Goal: Task Accomplishment & Management: Manage account settings

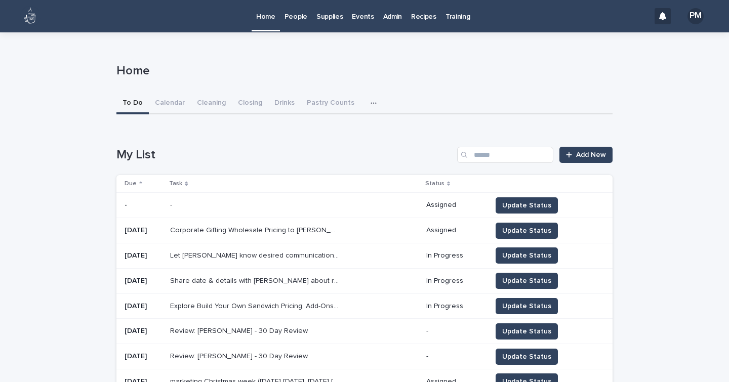
click at [299, 16] on p "People" at bounding box center [296, 10] width 23 height 21
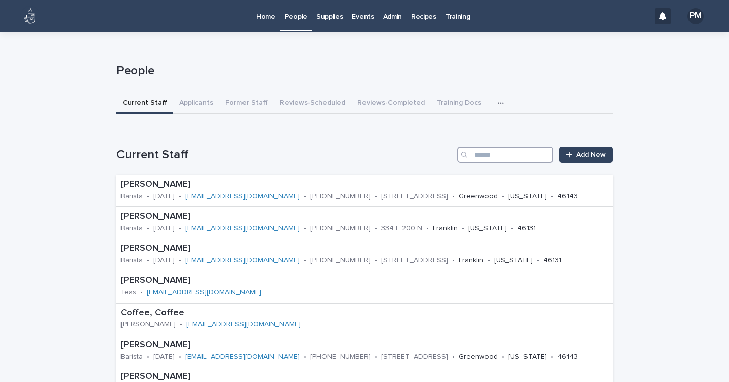
click at [479, 157] on input "Search" at bounding box center [505, 155] width 96 height 16
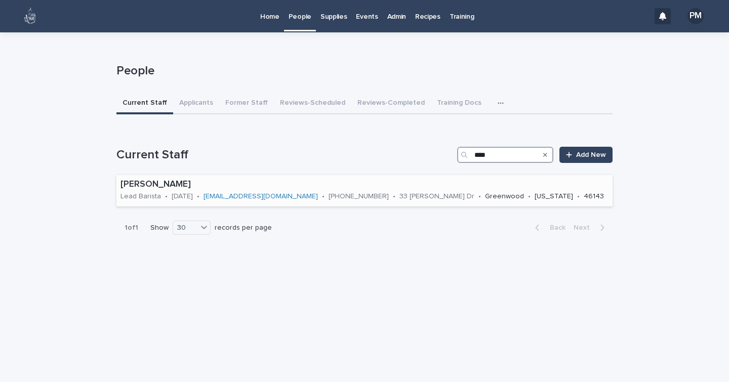
type input "****"
click at [165, 184] on p "[PERSON_NAME]" at bounding box center [365, 184] width 488 height 11
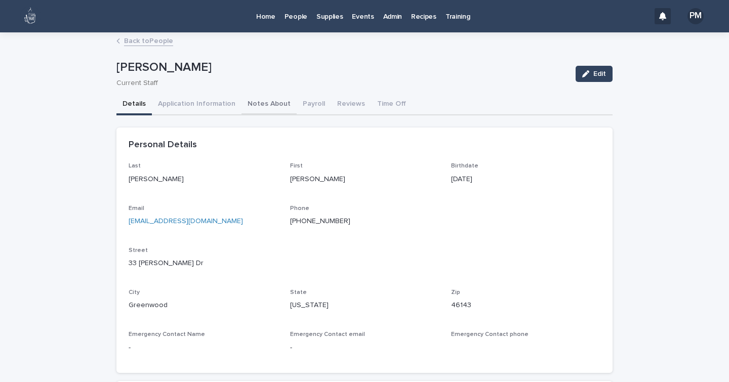
click at [272, 101] on button "Notes About" at bounding box center [269, 104] width 55 height 21
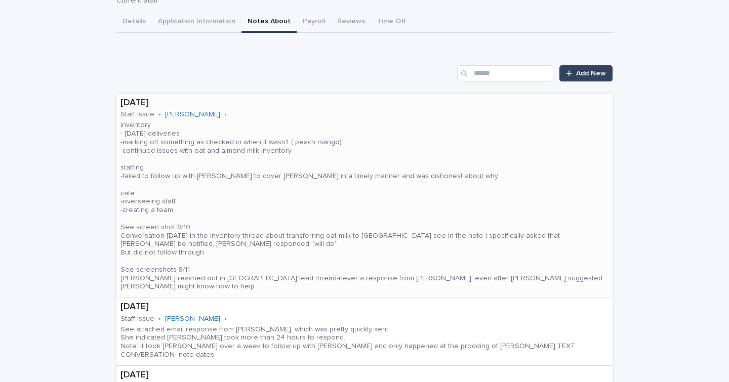
scroll to position [104, 0]
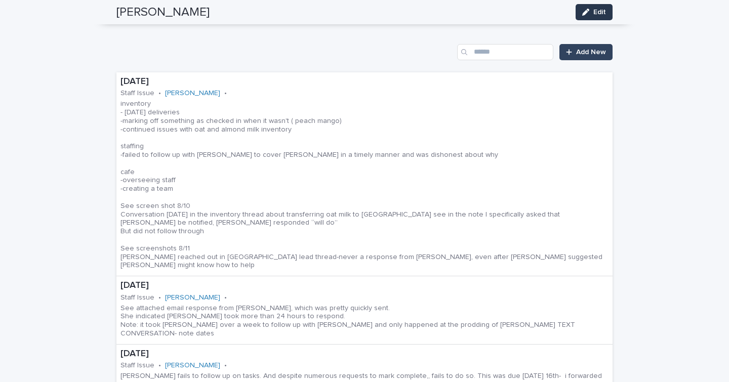
click at [596, 10] on span "Edit" at bounding box center [600, 12] width 13 height 7
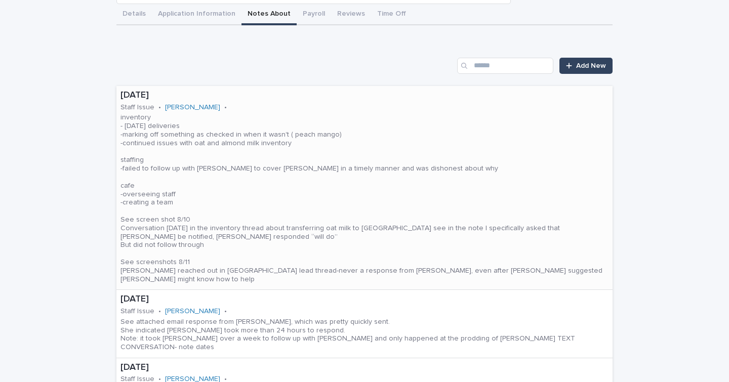
click at [357, 245] on p "inventory - [DATE] deliveries -marking off something as checked in when it wasn…" at bounding box center [365, 198] width 488 height 170
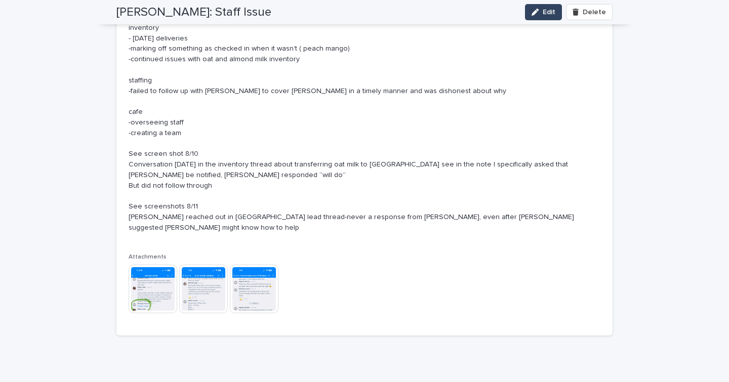
scroll to position [281, 0]
drag, startPoint x: 363, startPoint y: 216, endPoint x: 277, endPoint y: 220, distance: 86.2
click at [277, 220] on p "inventory - [DATE] deliveries -marking off something as checked in when it wasn…" at bounding box center [365, 127] width 472 height 211
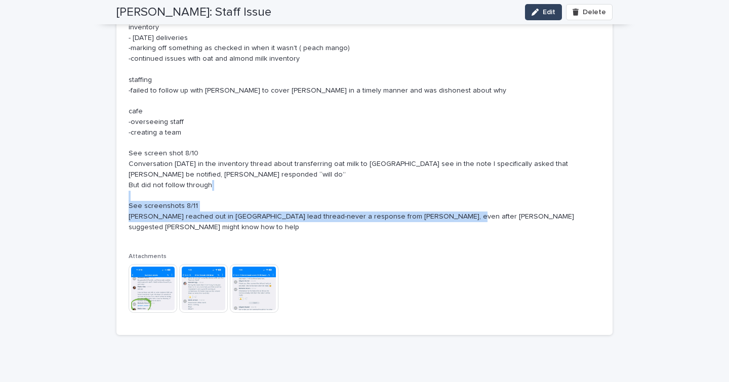
drag, startPoint x: 564, startPoint y: 216, endPoint x: 156, endPoint y: 215, distance: 407.7
click at [156, 215] on p "inventory - [DATE] deliveries -marking off something as checked in when it wasn…" at bounding box center [365, 127] width 472 height 211
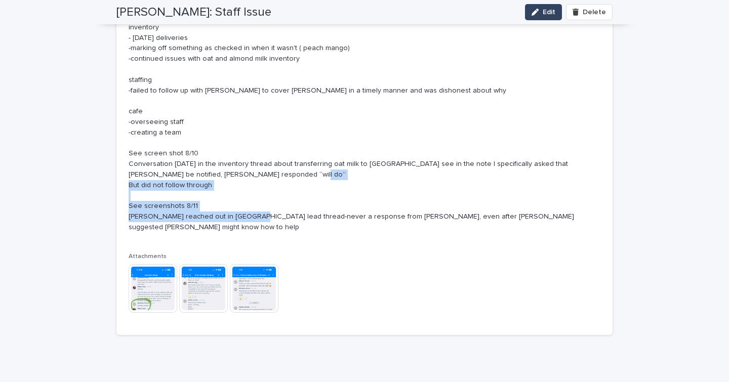
drag, startPoint x: 125, startPoint y: 198, endPoint x: 354, endPoint y: 212, distance: 229.4
click at [354, 212] on p "inventory - [DATE] deliveries -marking off something as checked in when it wasn…" at bounding box center [365, 127] width 472 height 211
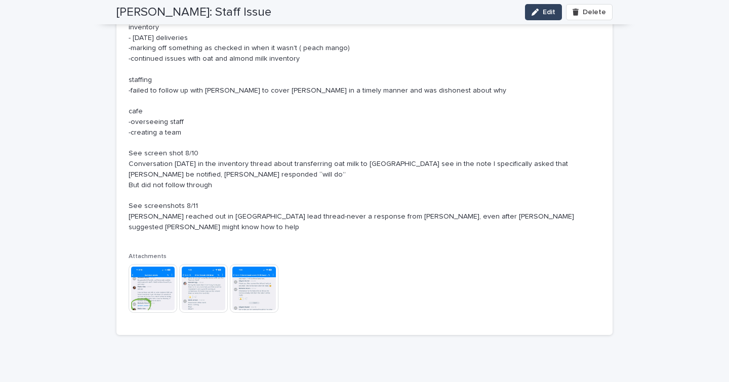
click at [557, 217] on p "inventory - [DATE] deliveries -marking off something as checked in when it wasn…" at bounding box center [365, 127] width 472 height 211
click at [556, 217] on p "inventory - [DATE] deliveries -marking off something as checked in when it wasn…" at bounding box center [365, 127] width 472 height 211
click at [547, 215] on p "inventory - [DATE] deliveries -marking off something as checked in when it wasn…" at bounding box center [365, 127] width 472 height 211
click at [569, 217] on p "inventory - [DATE] deliveries -marking off something as checked in when it wasn…" at bounding box center [365, 127] width 472 height 211
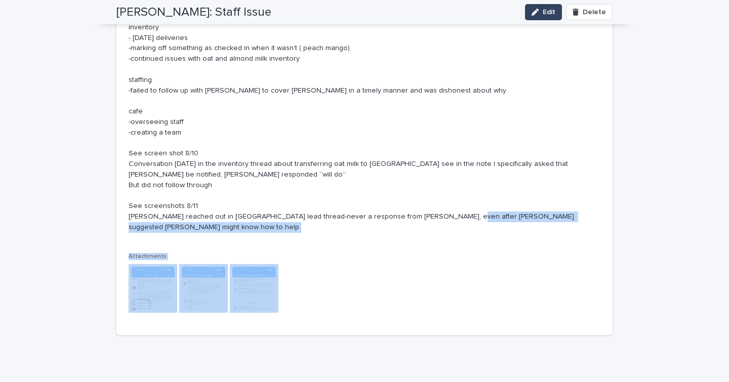
drag, startPoint x: 561, startPoint y: 217, endPoint x: 236, endPoint y: 257, distance: 327.6
click at [236, 257] on div "By [PERSON_NAME] On [DATE] Note inventory - [DATE] deliveries -marking off some…" at bounding box center [365, 146] width 472 height 355
click at [536, 19] on button "Edit" at bounding box center [543, 12] width 37 height 16
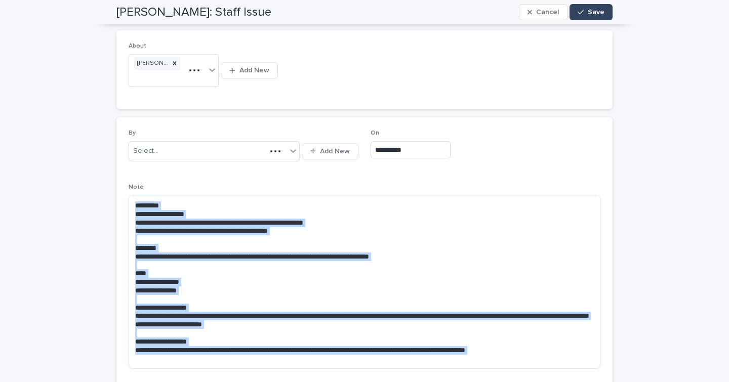
scroll to position [141, 0]
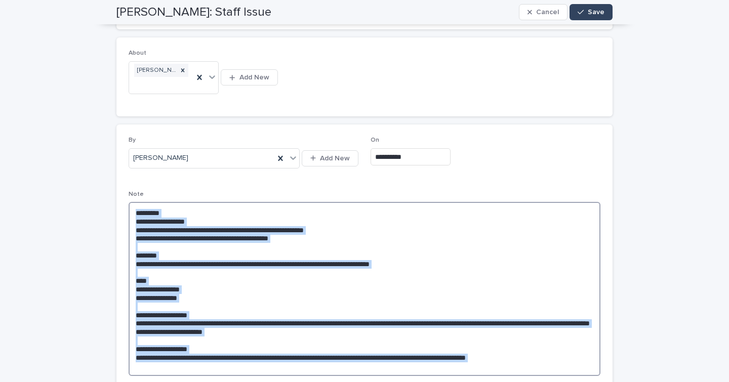
click at [487, 269] on textarea "**********" at bounding box center [365, 289] width 472 height 174
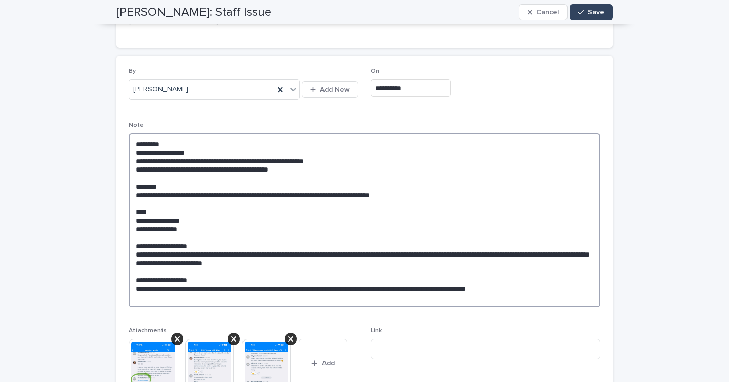
scroll to position [210, 0]
click at [564, 283] on textarea "**********" at bounding box center [365, 220] width 472 height 174
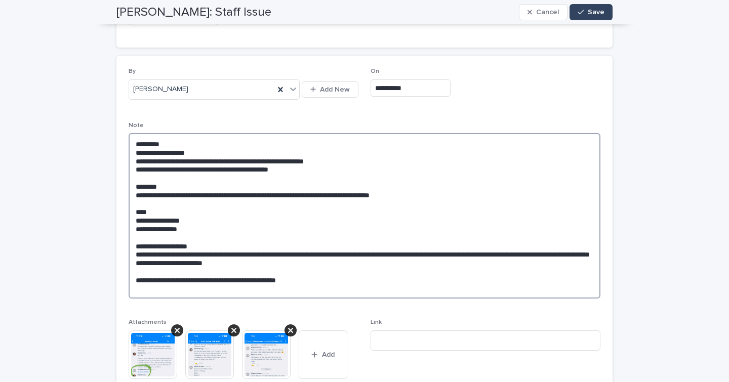
click at [564, 283] on textarea "**********" at bounding box center [365, 216] width 472 height 166
click at [337, 274] on textarea "**********" at bounding box center [365, 216] width 472 height 166
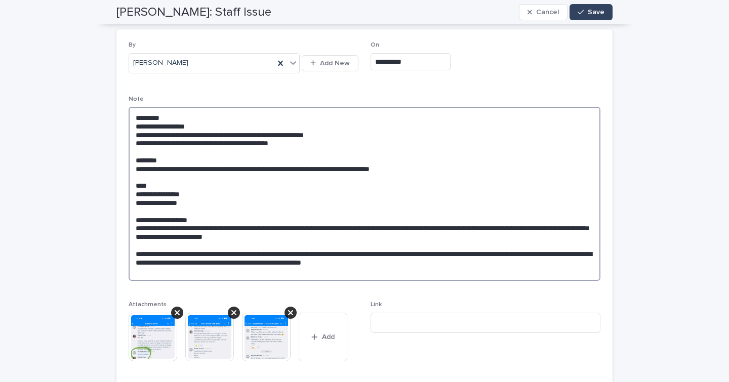
scroll to position [235, 0]
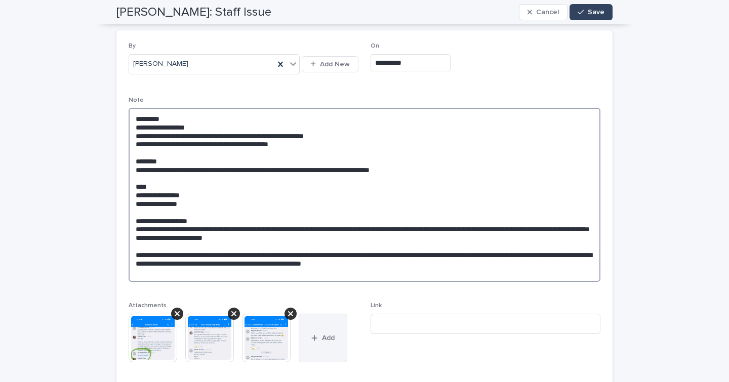
type textarea "**********"
click at [322, 319] on button "Add" at bounding box center [323, 338] width 49 height 49
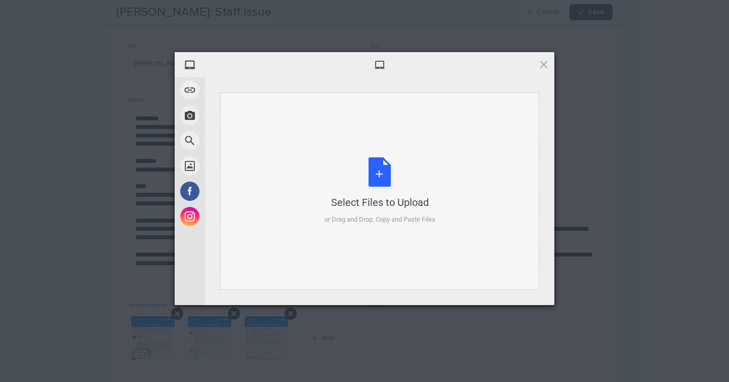
click at [380, 184] on div "Select Files to Upload or Drag and Drop, Copy and Paste Files" at bounding box center [380, 191] width 111 height 67
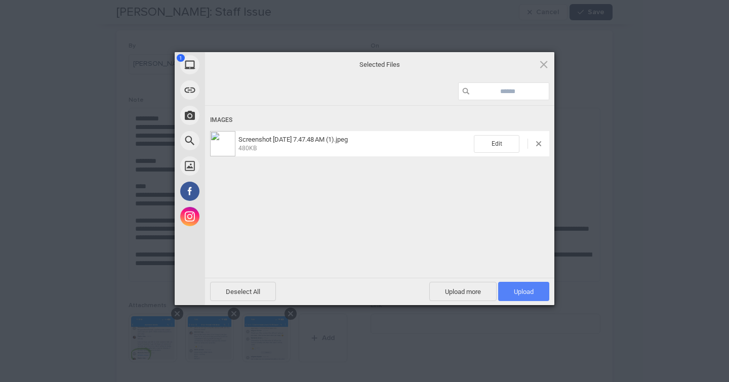
click at [522, 290] on span "Upload 1" at bounding box center [524, 292] width 20 height 8
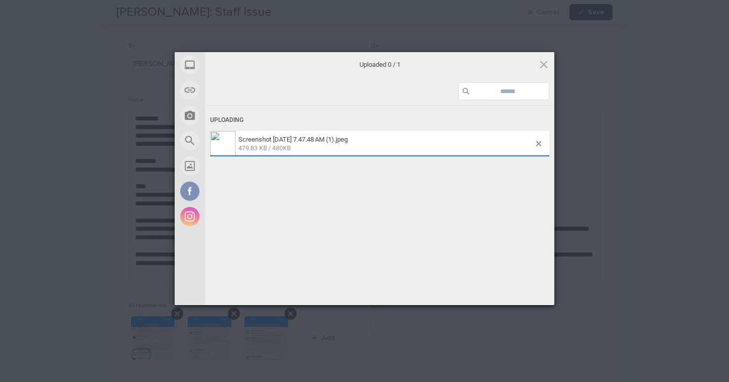
scroll to position [261, 0]
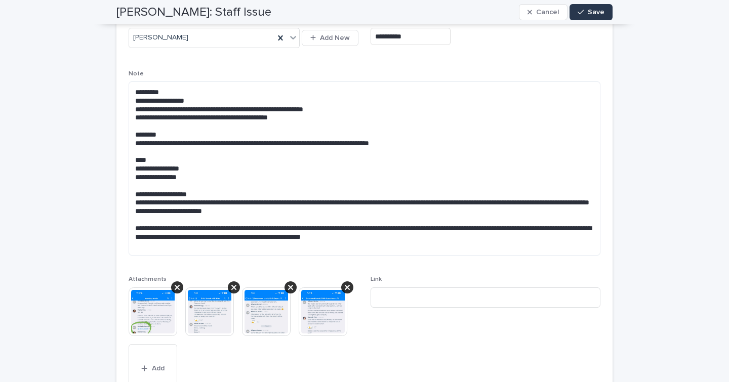
click at [603, 14] on button "Save" at bounding box center [591, 12] width 43 height 16
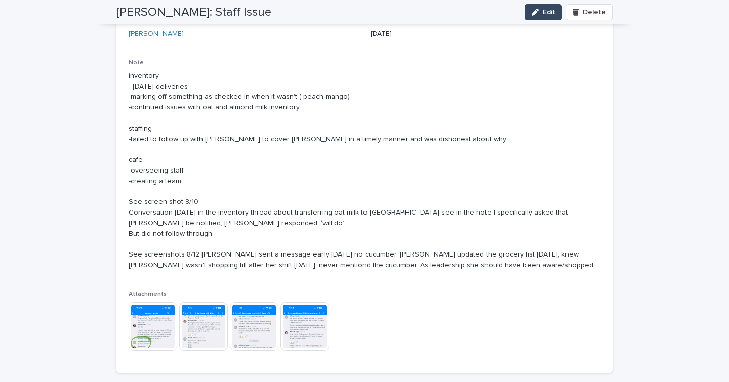
scroll to position [0, 0]
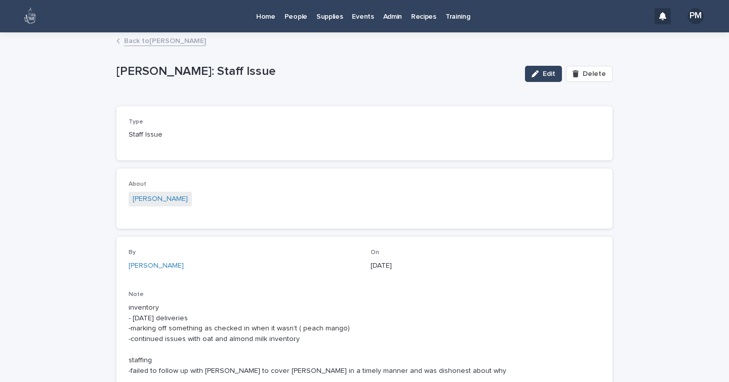
click at [363, 13] on p "Events" at bounding box center [363, 10] width 22 height 21
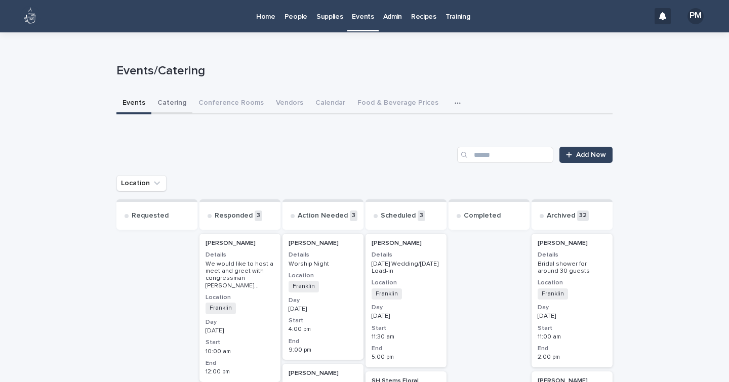
click at [173, 102] on button "Catering" at bounding box center [171, 103] width 41 height 21
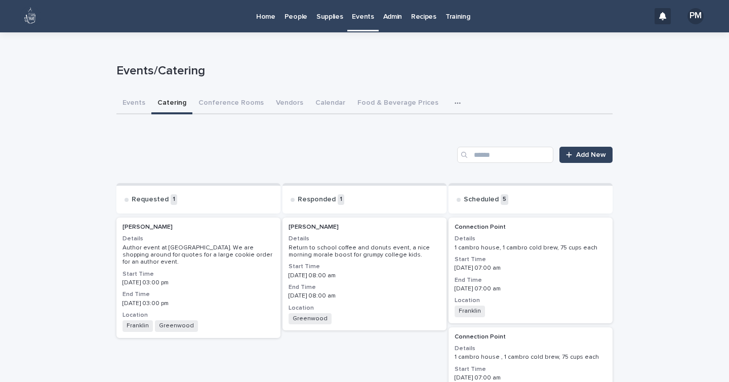
click at [385, 306] on h3 "Location" at bounding box center [365, 308] width 152 height 8
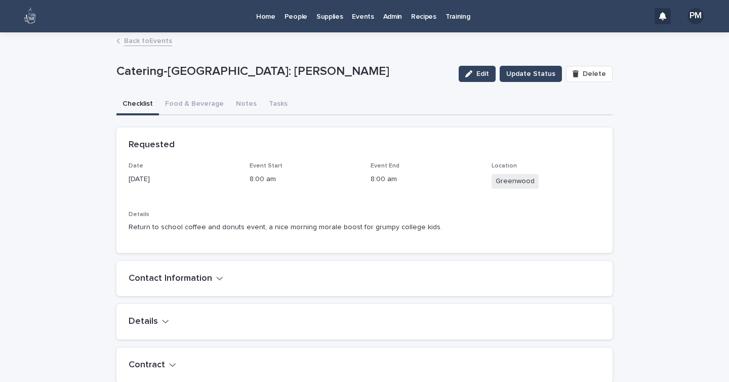
click at [268, 19] on p "Home" at bounding box center [265, 10] width 19 height 21
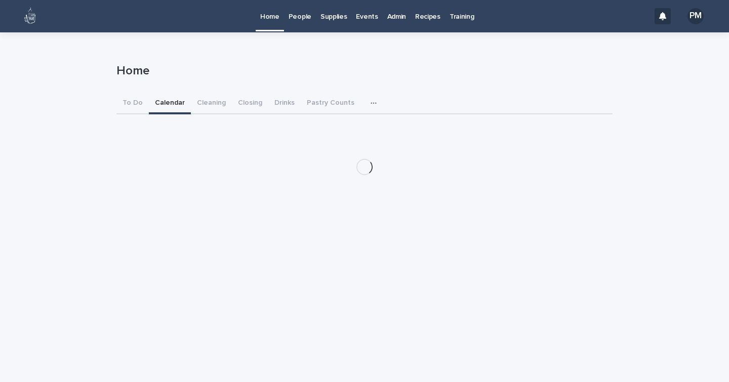
click at [173, 101] on button "Calendar" at bounding box center [170, 103] width 42 height 21
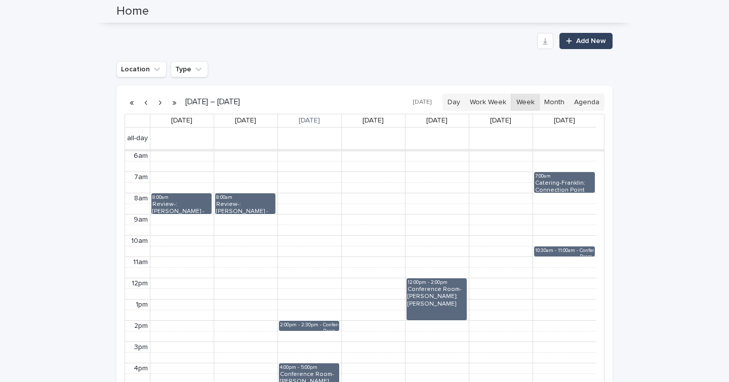
scroll to position [187, 0]
click at [548, 248] on div "10:30am - 11:00am" at bounding box center [557, 251] width 45 height 8
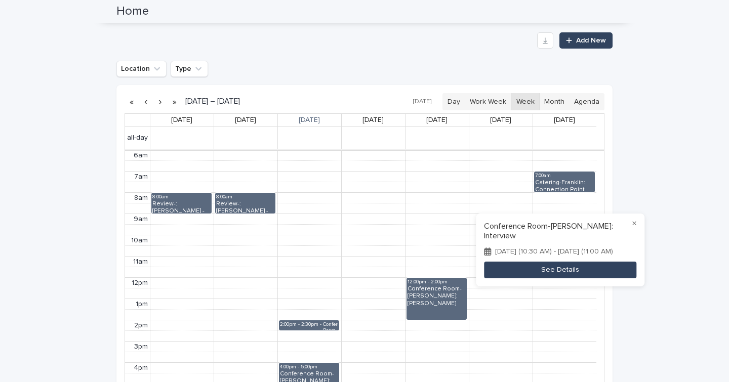
click at [543, 276] on button "See Details" at bounding box center [560, 270] width 152 height 17
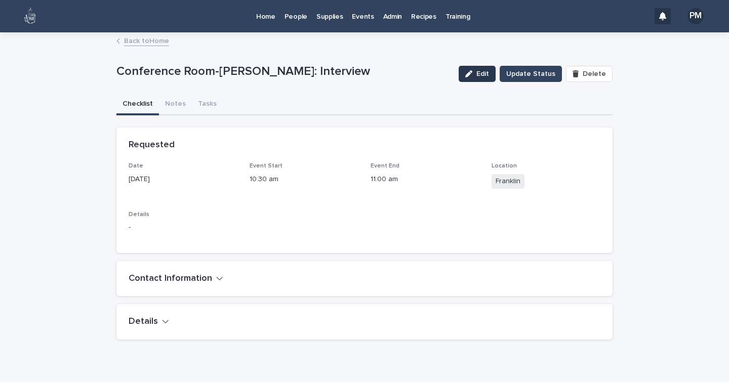
click at [473, 70] on icon "button" at bounding box center [468, 73] width 7 height 7
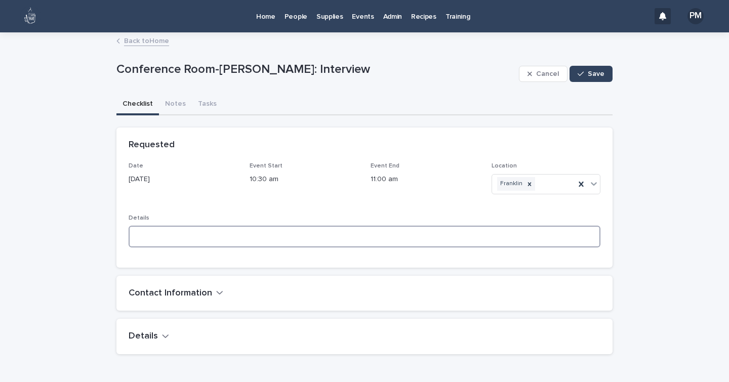
click at [161, 236] on textarea at bounding box center [365, 236] width 472 height 21
click at [304, 257] on div "Date [DATE] Event Start 10:30 am Event End 11:00 am Location [GEOGRAPHIC_DATA] …" at bounding box center [364, 215] width 496 height 105
click at [238, 236] on textarea "*********" at bounding box center [365, 236] width 472 height 21
type textarea "**********"
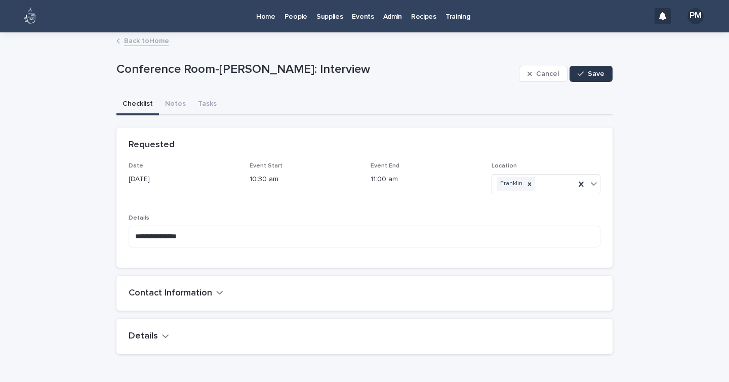
click at [588, 74] on span "Save" at bounding box center [596, 73] width 17 height 7
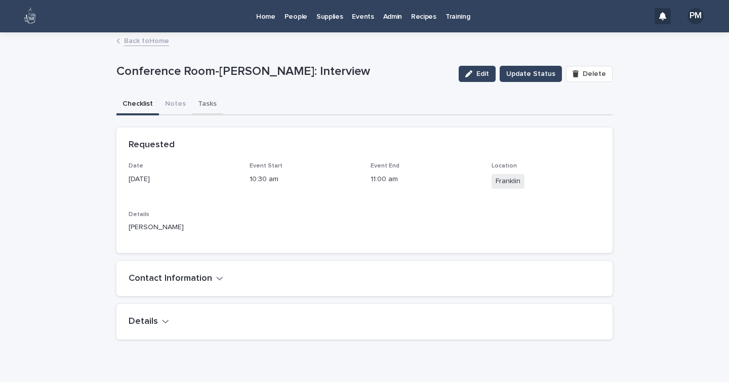
click at [202, 104] on button "Tasks" at bounding box center [207, 104] width 31 height 21
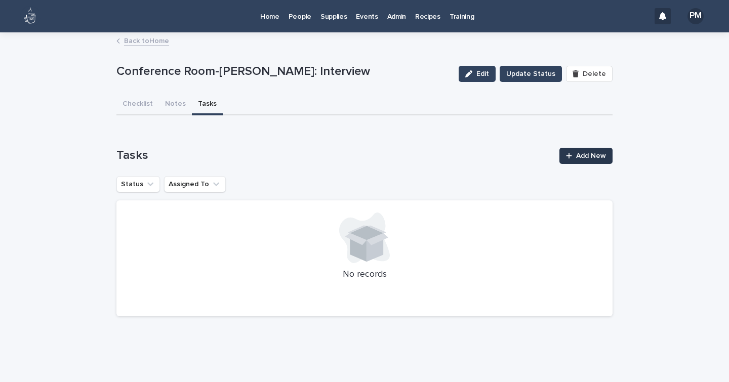
click at [591, 150] on link "Add New" at bounding box center [586, 156] width 53 height 16
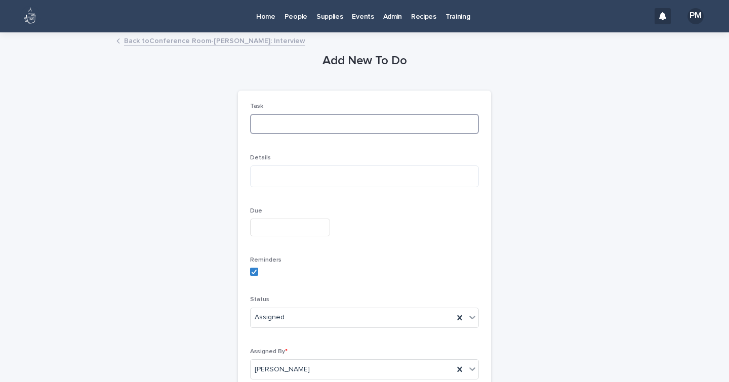
click at [317, 126] on input at bounding box center [364, 124] width 229 height 20
type input "**********"
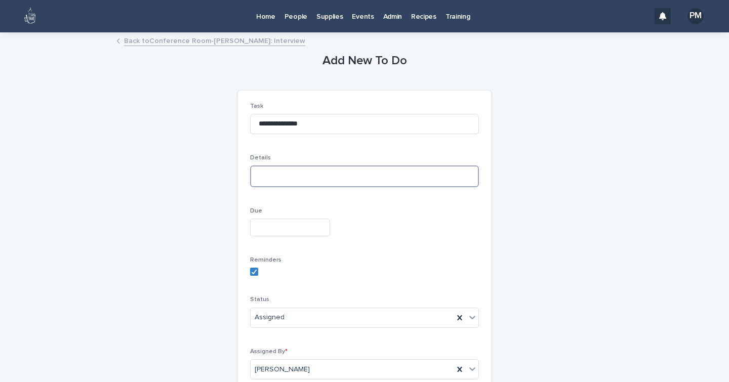
click at [308, 181] on textarea at bounding box center [364, 176] width 229 height 21
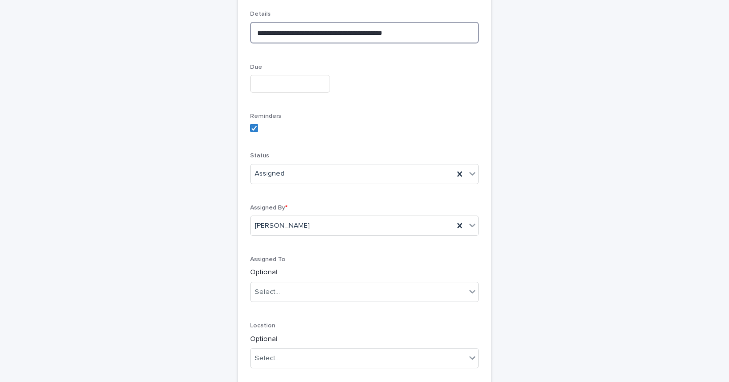
scroll to position [144, 0]
type textarea "**********"
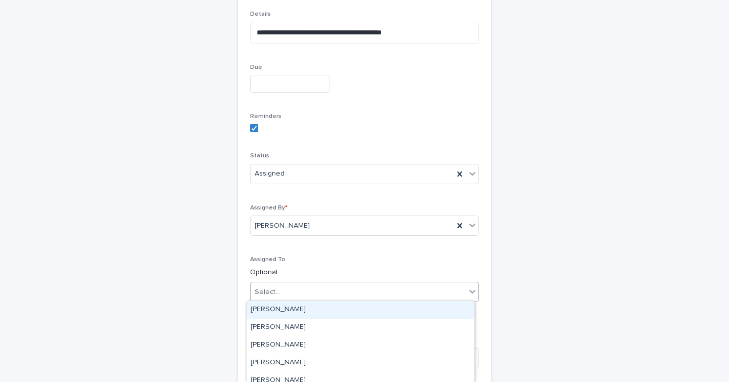
click at [295, 291] on div "Select..." at bounding box center [358, 292] width 215 height 17
type input "****"
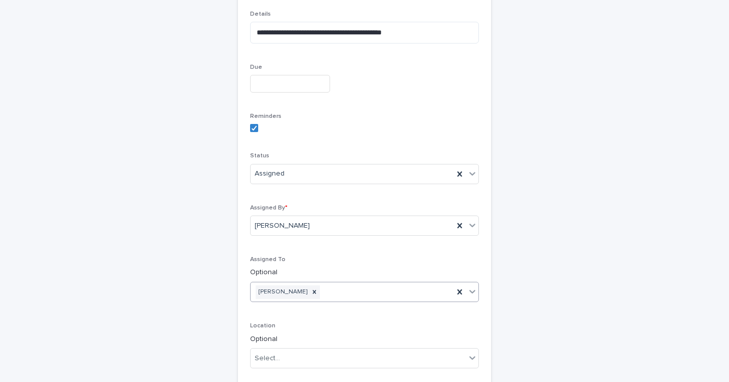
scroll to position [276, 0]
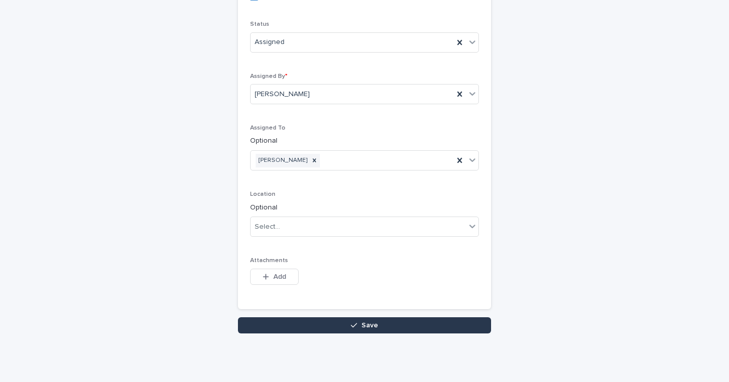
click at [302, 320] on button "Save" at bounding box center [364, 326] width 253 height 16
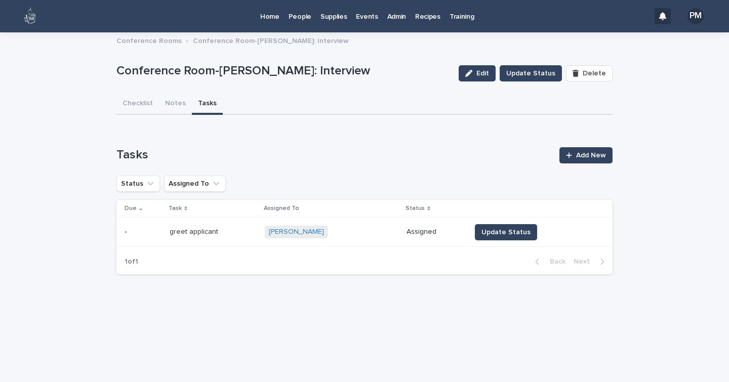
click at [276, 17] on p "Home" at bounding box center [269, 10] width 19 height 21
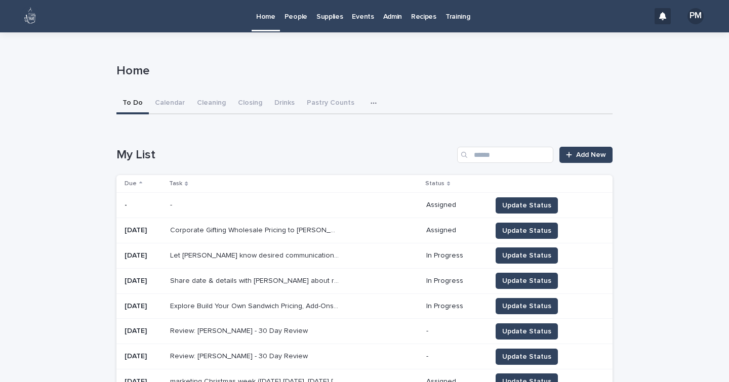
click at [371, 102] on icon "button" at bounding box center [374, 103] width 6 height 7
click at [354, 16] on p "Events" at bounding box center [363, 10] width 22 height 21
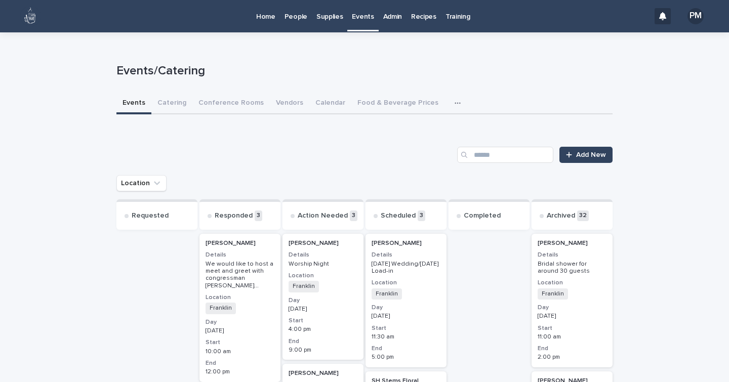
click at [455, 105] on icon "button" at bounding box center [458, 103] width 6 height 7
click at [390, 15] on p "Admin" at bounding box center [392, 10] width 19 height 21
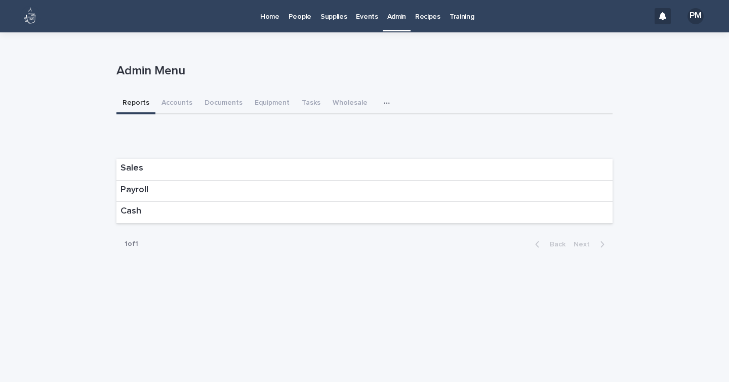
click at [384, 105] on icon "button" at bounding box center [387, 103] width 6 height 7
click at [360, 15] on p "Events" at bounding box center [367, 10] width 22 height 21
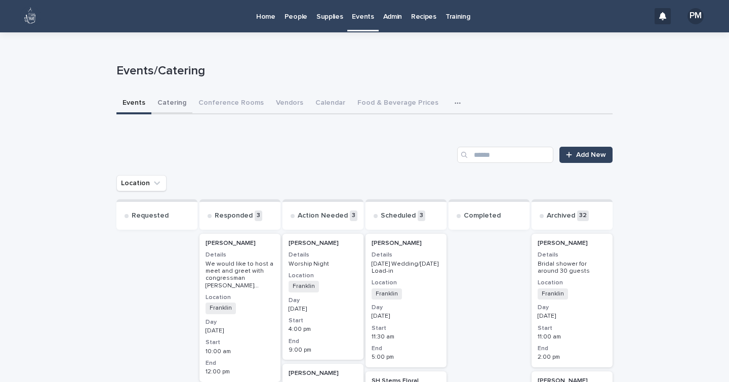
click at [171, 103] on button "Catering" at bounding box center [171, 103] width 41 height 21
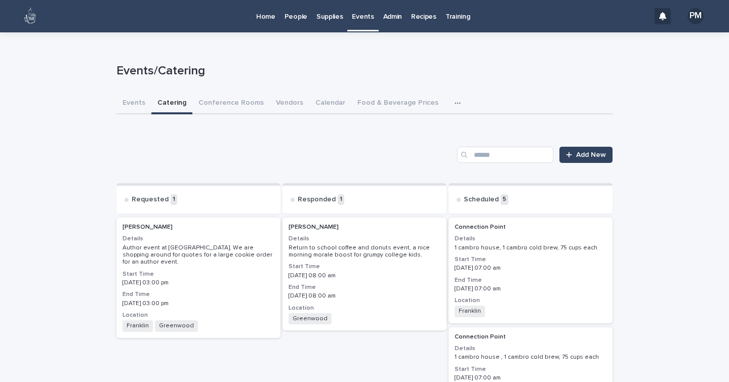
click at [402, 279] on p "[DATE] 08:00 am" at bounding box center [365, 275] width 152 height 7
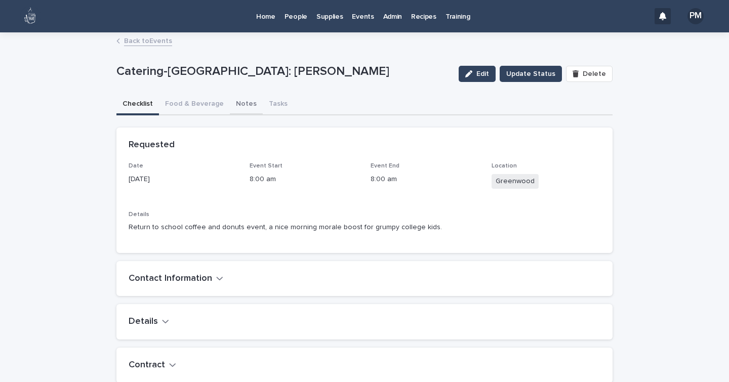
click at [239, 106] on button "Notes" at bounding box center [246, 104] width 33 height 21
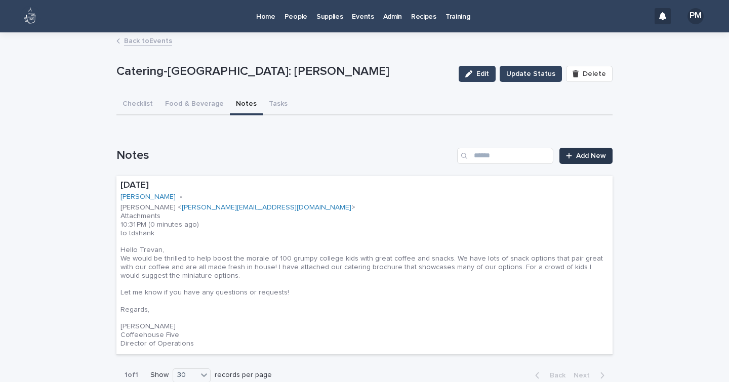
click at [599, 159] on span "Add New" at bounding box center [591, 155] width 30 height 7
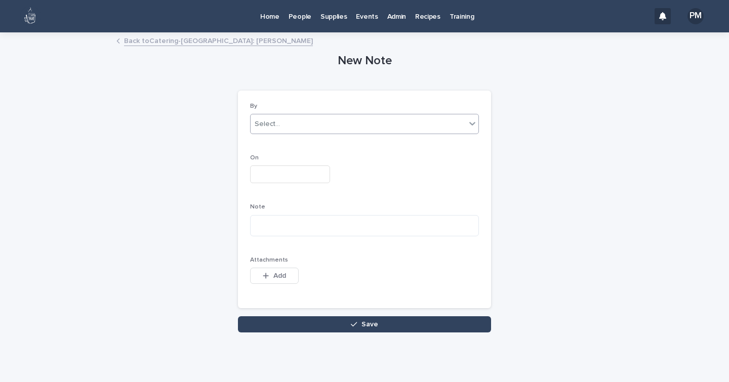
click at [286, 123] on div "Select..." at bounding box center [358, 124] width 215 height 17
type input "**"
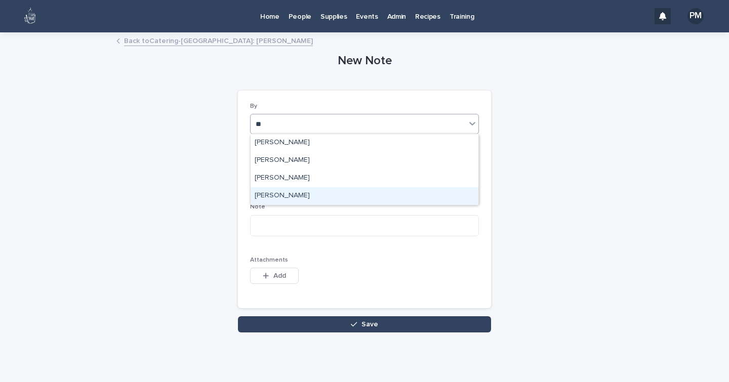
click at [291, 195] on div "[PERSON_NAME]" at bounding box center [365, 196] width 228 height 18
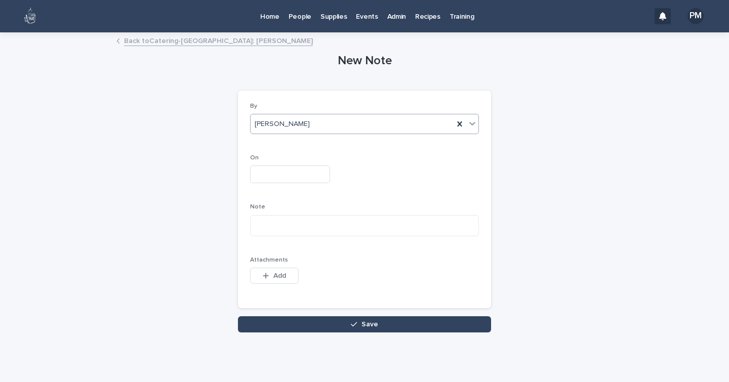
click at [285, 174] on input "text" at bounding box center [290, 175] width 80 height 18
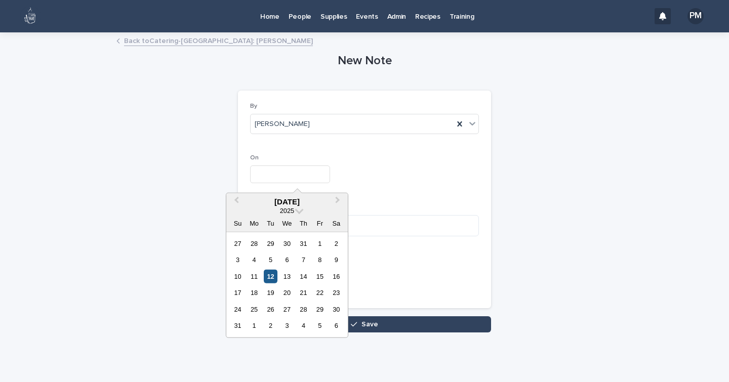
click at [273, 276] on div "12" at bounding box center [271, 277] width 14 height 14
type input "**********"
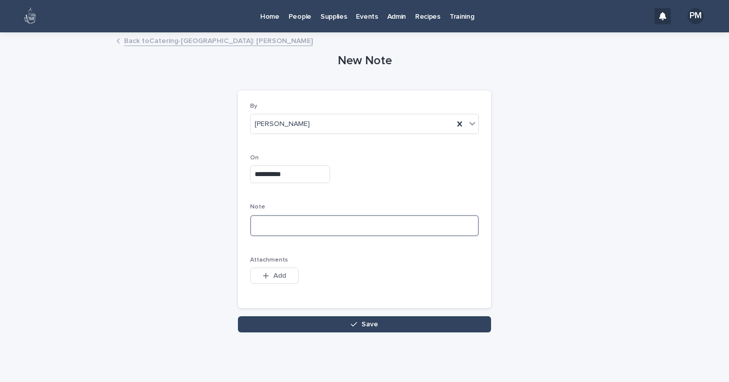
click at [268, 225] on textarea at bounding box center [364, 225] width 229 height 21
paste textarea "**********"
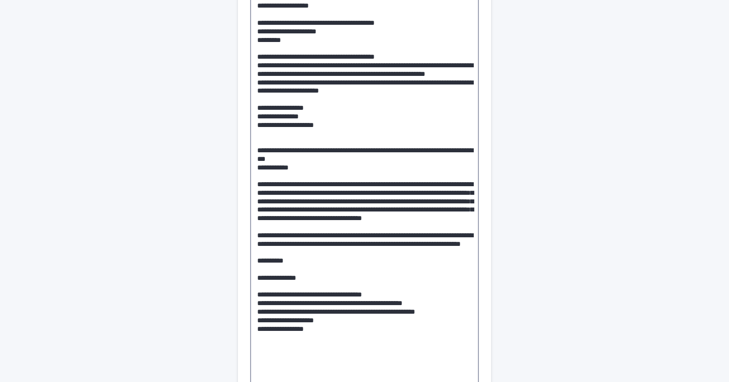
scroll to position [382, 0]
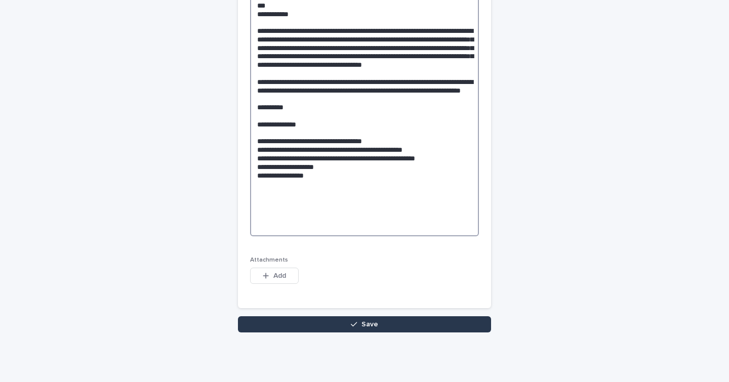
type textarea "**********"
click at [296, 325] on button "Save" at bounding box center [364, 325] width 253 height 16
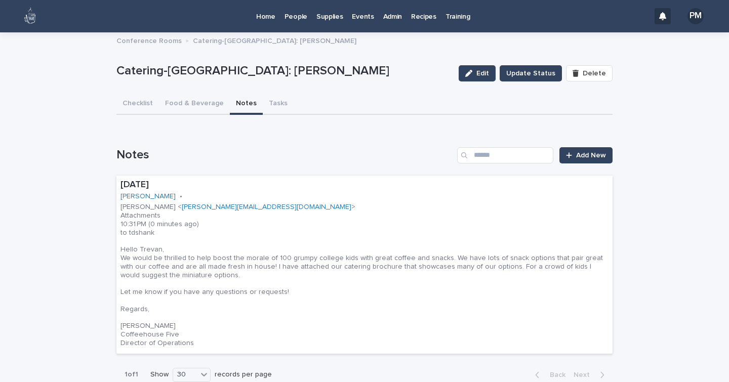
click at [392, 18] on p "Admin" at bounding box center [392, 10] width 19 height 21
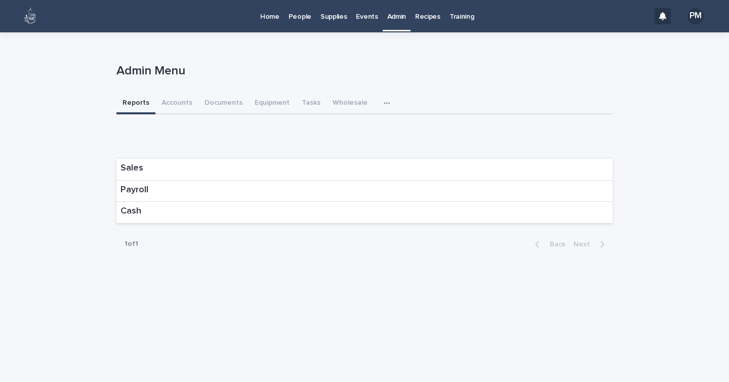
click at [384, 103] on icon "button" at bounding box center [387, 104] width 6 height 2
click at [336, 131] on span "Donation Requests" at bounding box center [351, 129] width 63 height 7
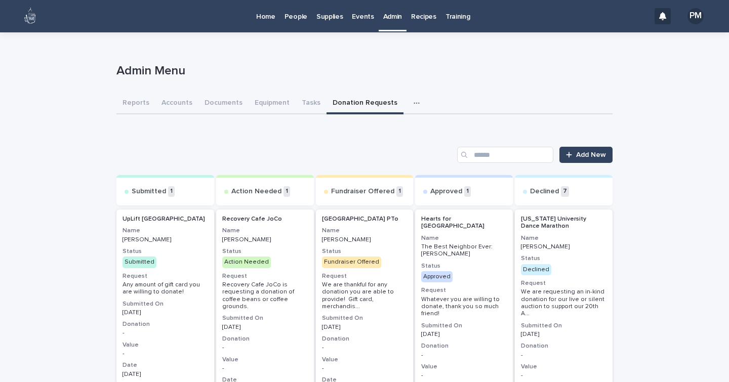
click at [414, 100] on icon "button" at bounding box center [417, 103] width 6 height 7
click at [388, 22] on link "Admin" at bounding box center [393, 15] width 28 height 30
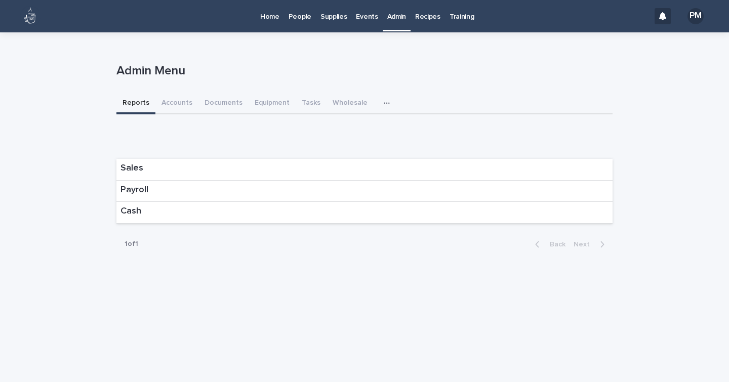
click at [357, 21] on p "Events" at bounding box center [367, 10] width 22 height 21
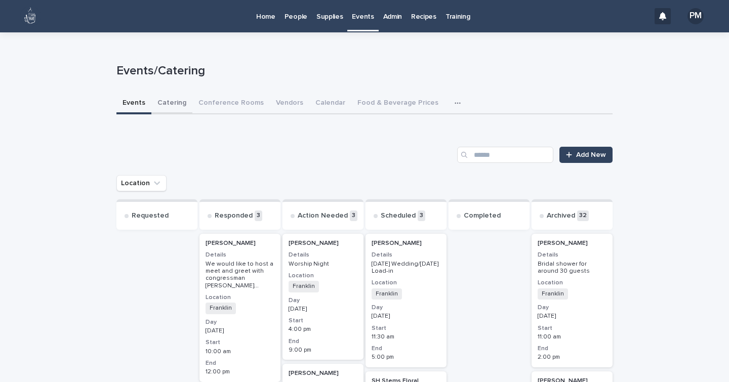
click at [168, 102] on button "Catering" at bounding box center [171, 103] width 41 height 21
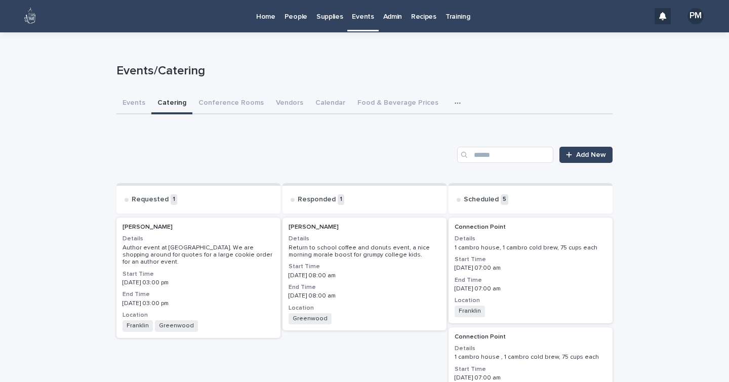
click at [239, 300] on p "[DATE] 03:00 pm" at bounding box center [199, 303] width 152 height 7
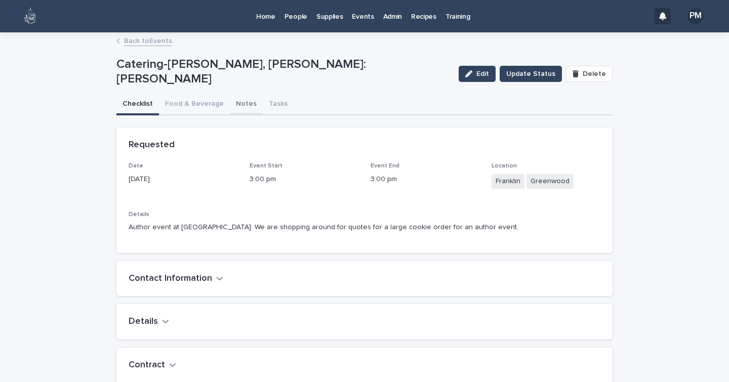
click at [235, 103] on button "Notes" at bounding box center [246, 104] width 33 height 21
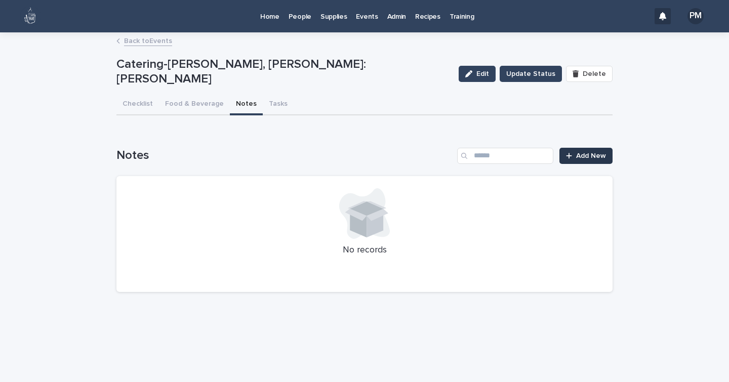
click at [584, 157] on span "Add New" at bounding box center [591, 155] width 30 height 7
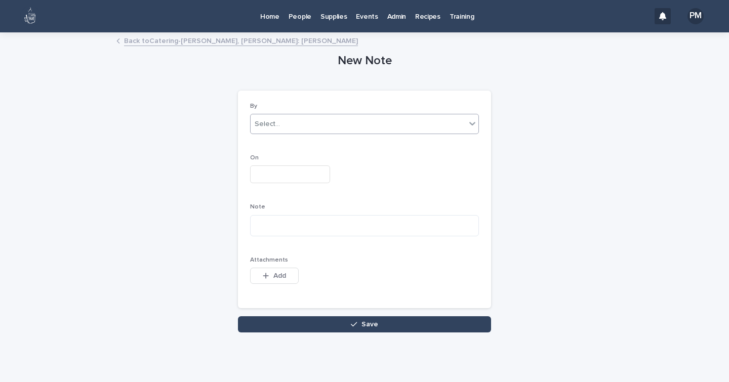
click at [266, 121] on div "Select..." at bounding box center [267, 124] width 25 height 11
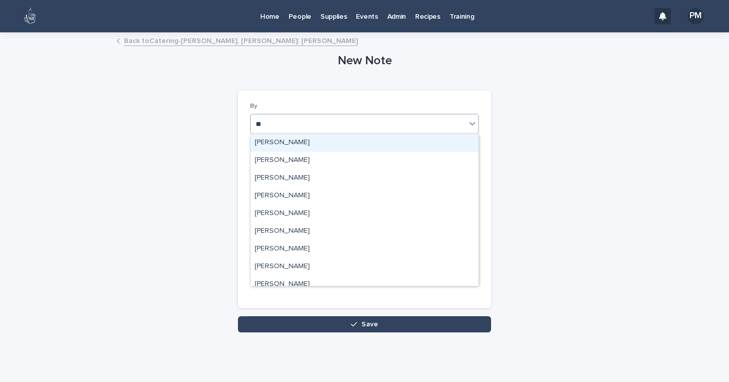
type input "***"
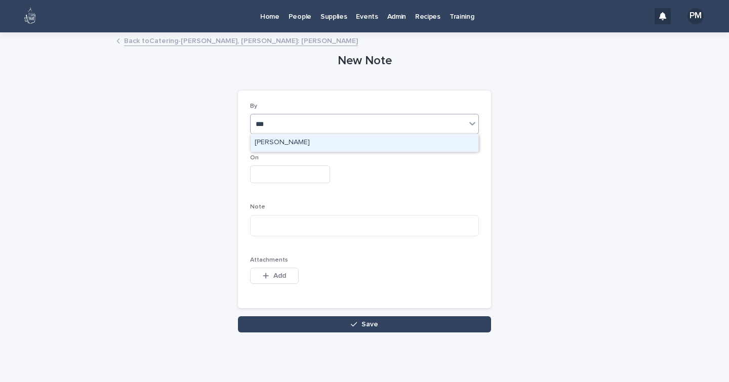
click at [259, 143] on div "[PERSON_NAME]" at bounding box center [365, 143] width 228 height 18
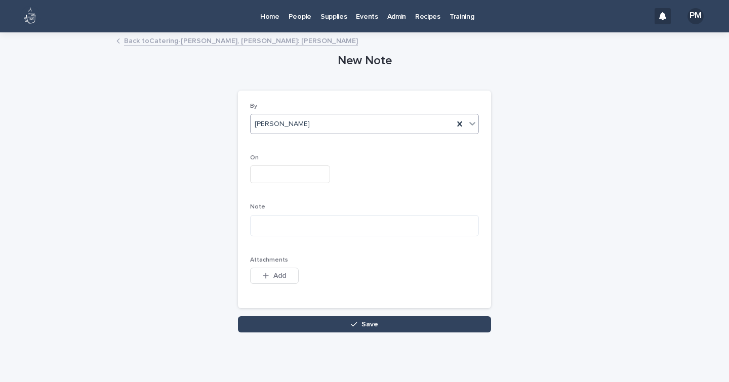
click at [269, 169] on input "text" at bounding box center [290, 175] width 80 height 18
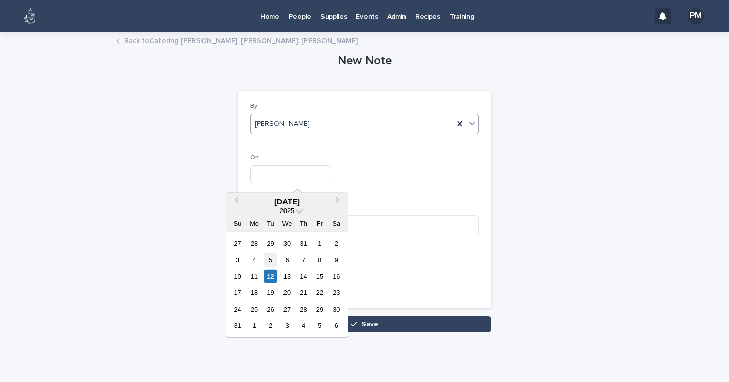
click at [271, 265] on div "5" at bounding box center [271, 260] width 14 height 14
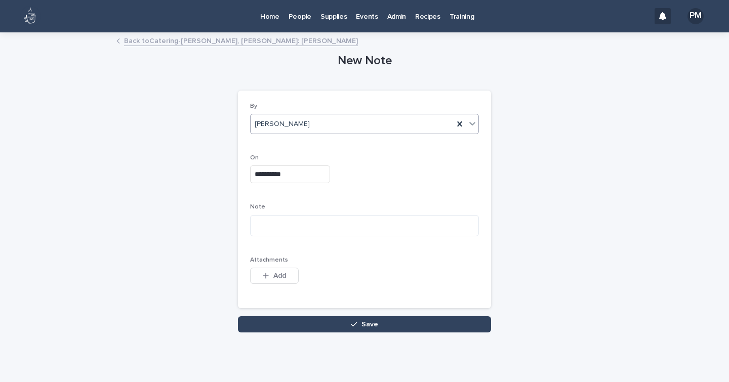
type input "**********"
click at [286, 227] on textarea at bounding box center [364, 225] width 229 height 21
paste textarea "**********"
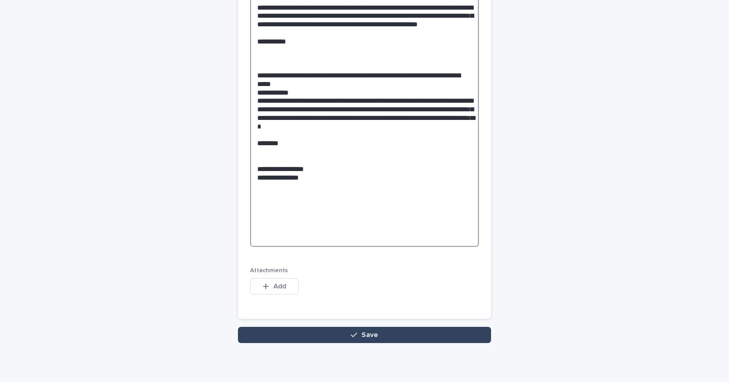
scroll to position [774, 0]
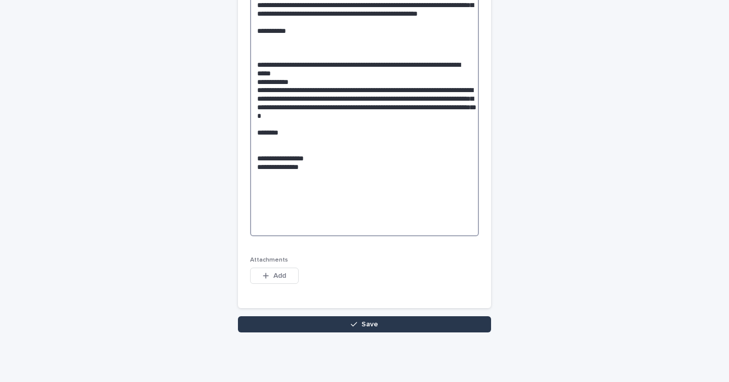
type textarea "**********"
click at [316, 325] on button "Save" at bounding box center [364, 325] width 253 height 16
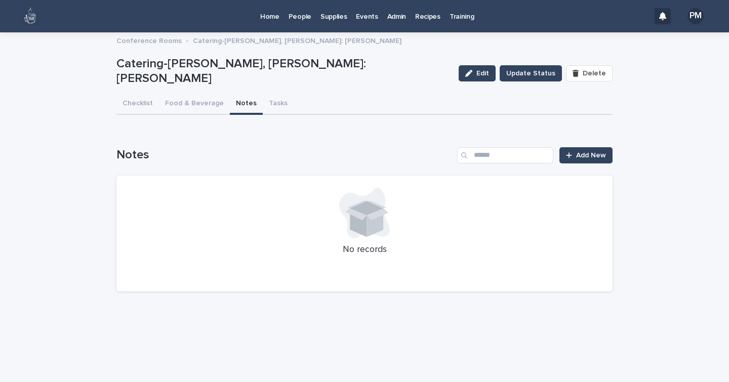
click at [264, 17] on p "Home" at bounding box center [269, 10] width 19 height 21
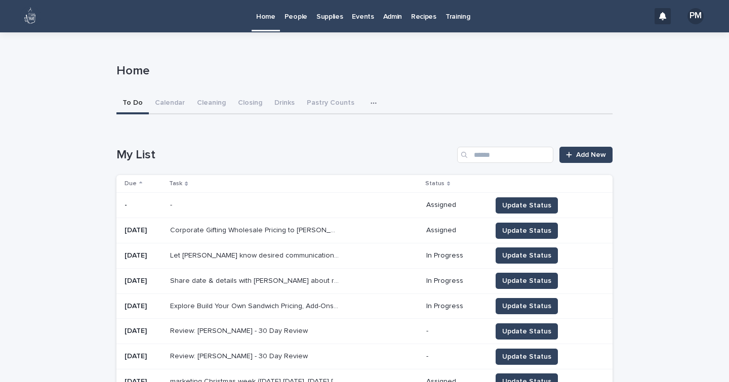
click at [298, 16] on p "People" at bounding box center [296, 10] width 23 height 21
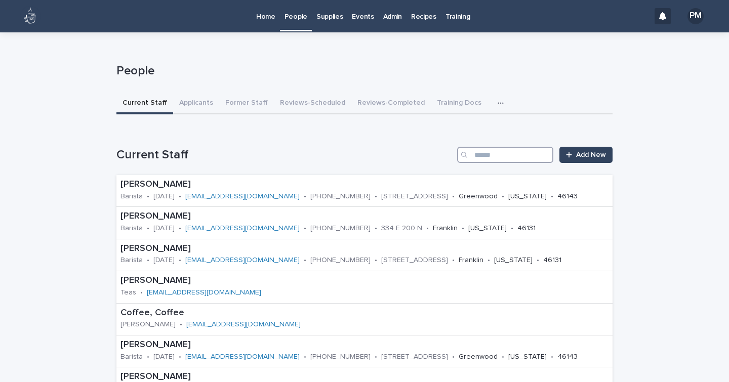
click at [480, 159] on input "Search" at bounding box center [505, 155] width 96 height 16
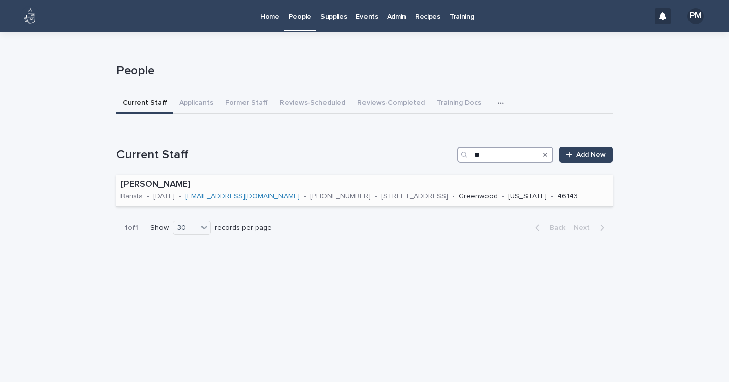
type input "**"
click at [148, 182] on p "[PERSON_NAME]" at bounding box center [365, 184] width 488 height 11
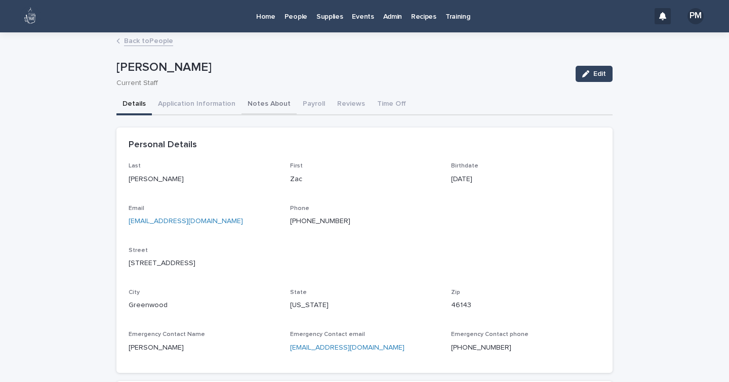
click at [260, 104] on button "Notes About" at bounding box center [269, 104] width 55 height 21
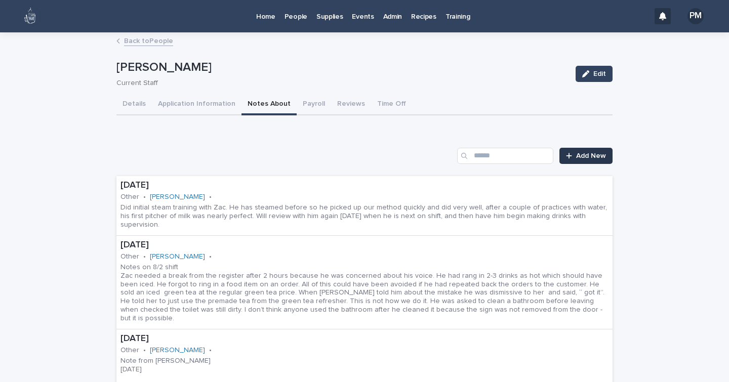
click at [594, 155] on span "Add New" at bounding box center [591, 155] width 30 height 7
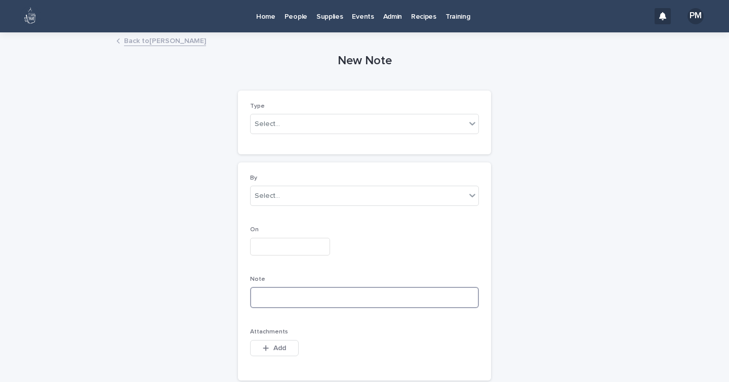
click at [280, 300] on textarea at bounding box center [364, 297] width 229 height 21
paste textarea "**********"
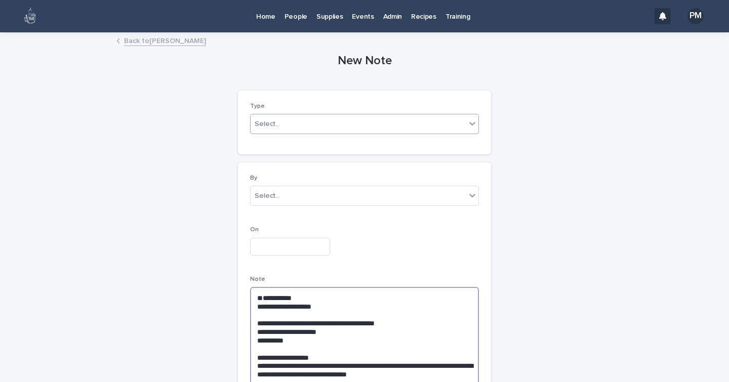
type textarea "**********"
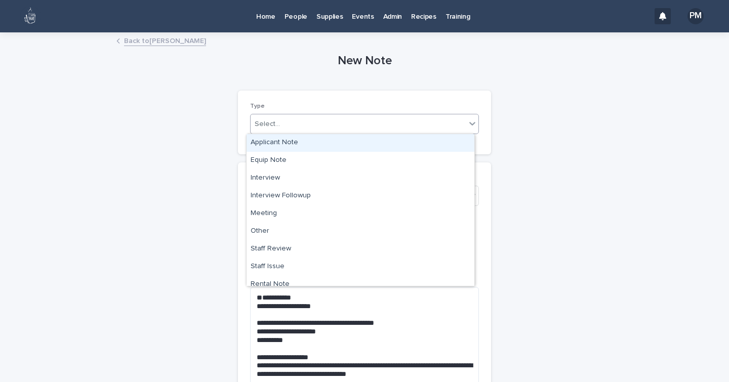
click at [282, 121] on div "Select..." at bounding box center [358, 124] width 215 height 17
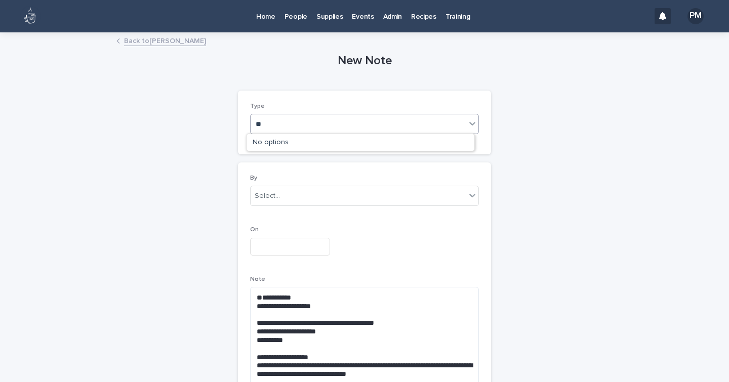
type input "*"
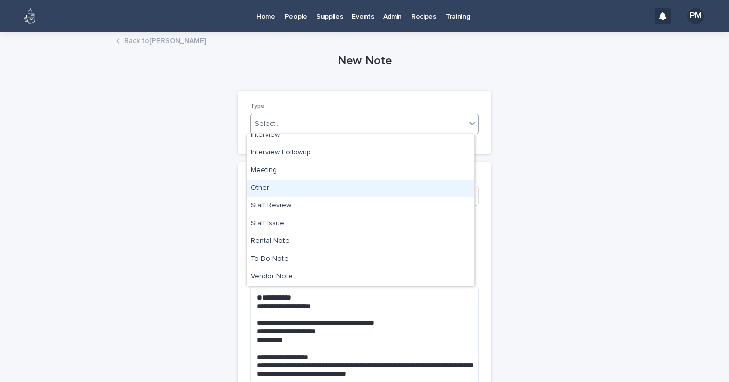
scroll to position [43, 0]
click at [261, 190] on div "Other" at bounding box center [361, 189] width 228 height 18
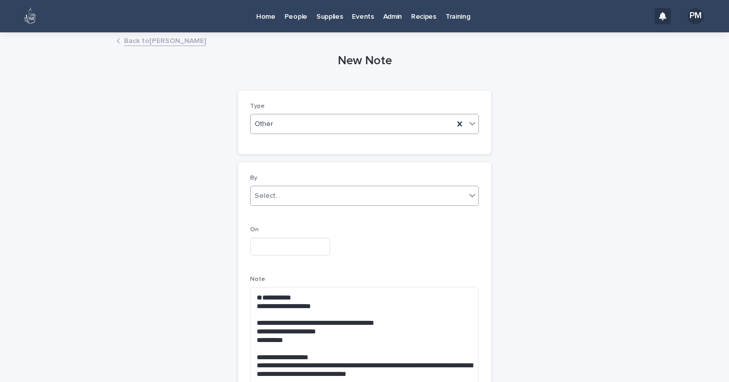
click at [281, 197] on input "text" at bounding box center [281, 196] width 1 height 9
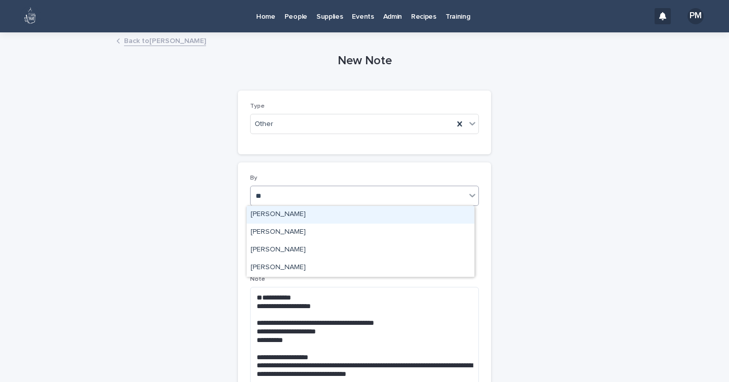
type input "***"
click at [279, 216] on div "[PERSON_NAME]" at bounding box center [361, 215] width 228 height 18
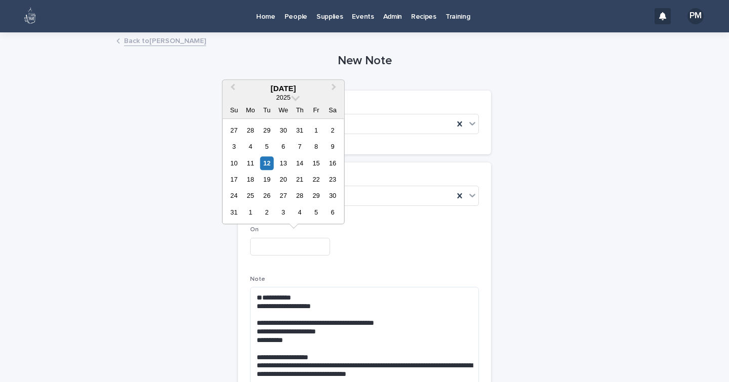
click at [276, 249] on input "text" at bounding box center [290, 247] width 80 height 18
click at [266, 161] on div "12" at bounding box center [267, 164] width 14 height 14
type input "**********"
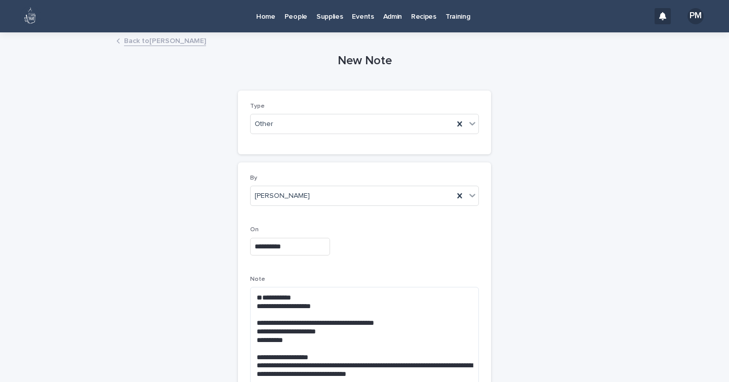
scroll to position [454, 0]
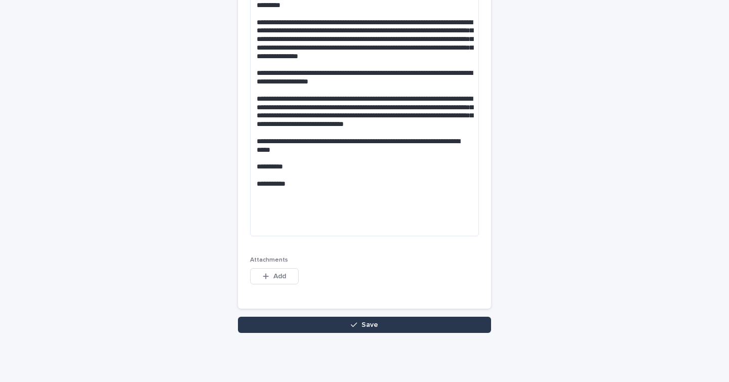
click at [439, 329] on button "Save" at bounding box center [364, 325] width 253 height 16
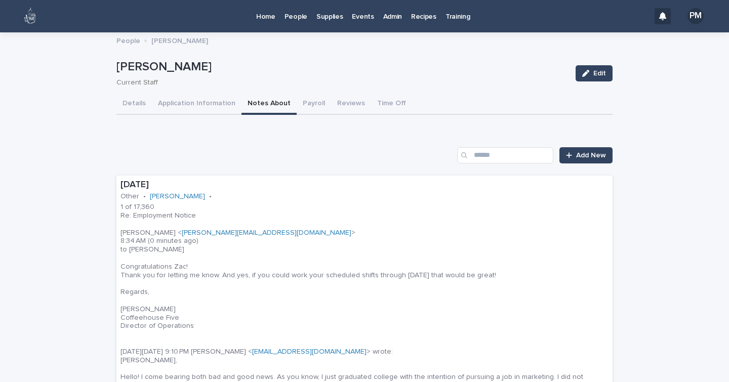
click at [333, 15] on p "Supplies" at bounding box center [330, 10] width 27 height 21
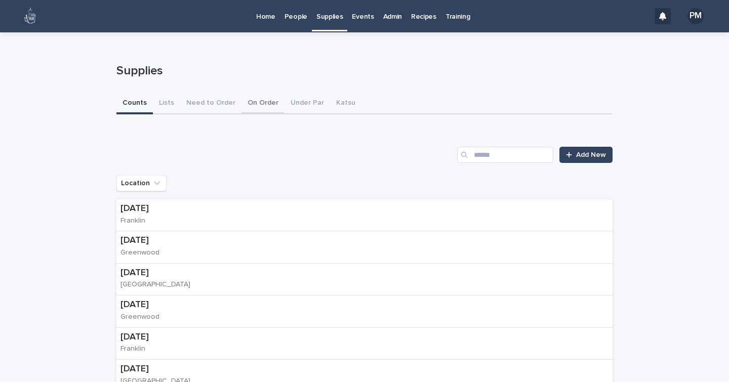
click at [254, 104] on button "On Order" at bounding box center [263, 103] width 43 height 21
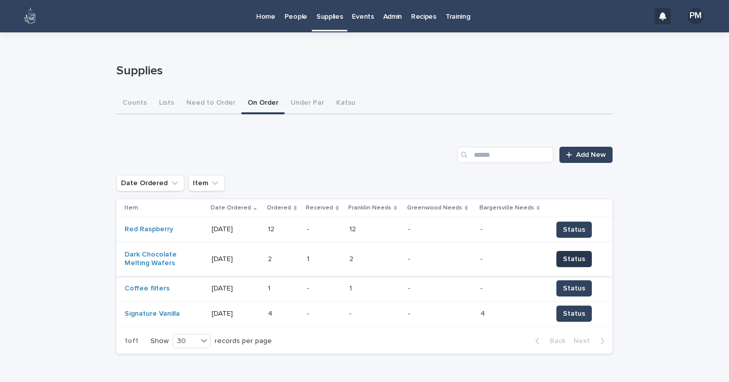
click at [563, 261] on span "Status" at bounding box center [574, 259] width 22 height 10
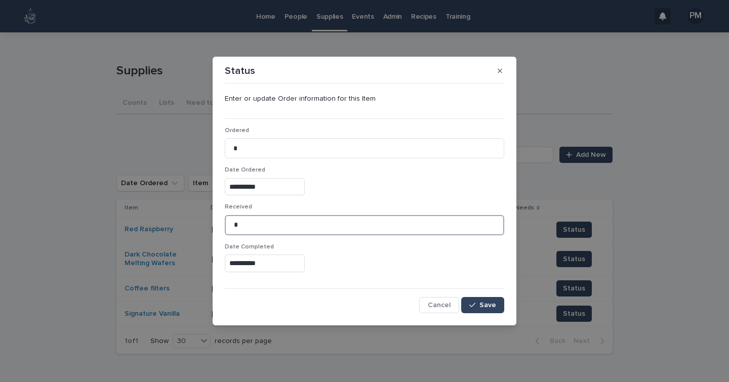
click at [249, 225] on input "*" at bounding box center [365, 225] width 280 height 20
type input "*"
click at [491, 306] on span "Save" at bounding box center [488, 305] width 17 height 7
